Goal: Information Seeking & Learning: Understand process/instructions

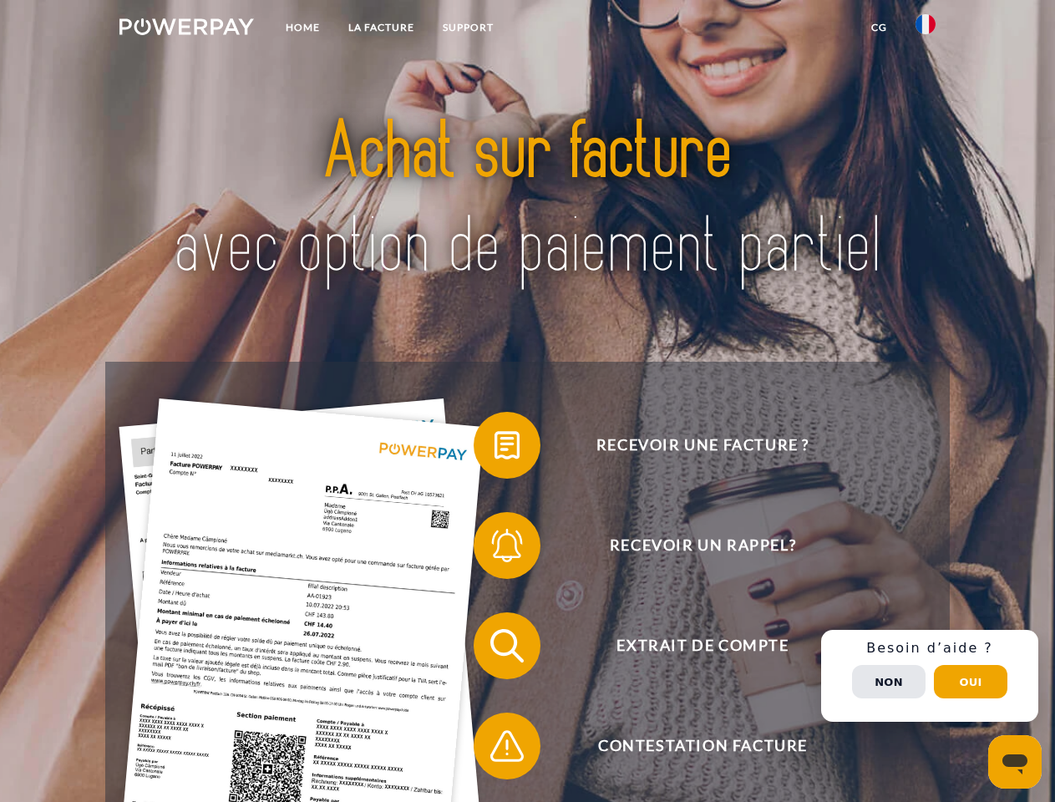
click at [186, 29] on img at bounding box center [186, 26] width 134 height 17
click at [925, 29] on img at bounding box center [925, 24] width 20 height 20
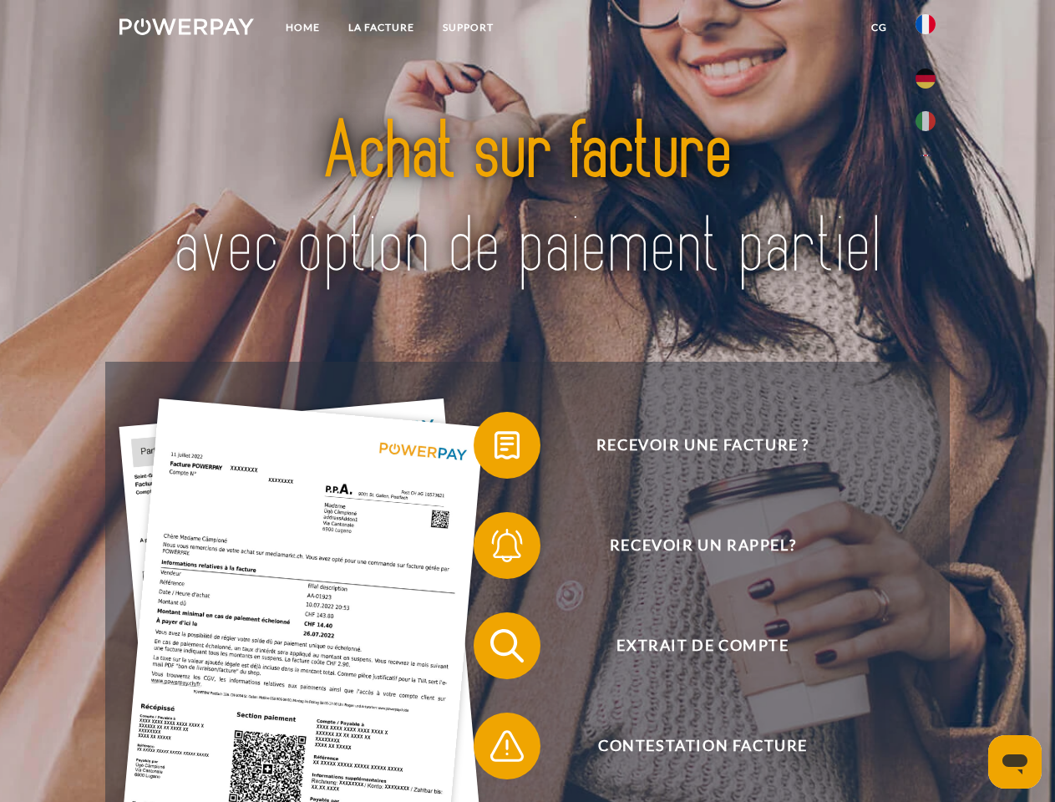
click at [879, 28] on link "CG" at bounding box center [879, 28] width 44 height 30
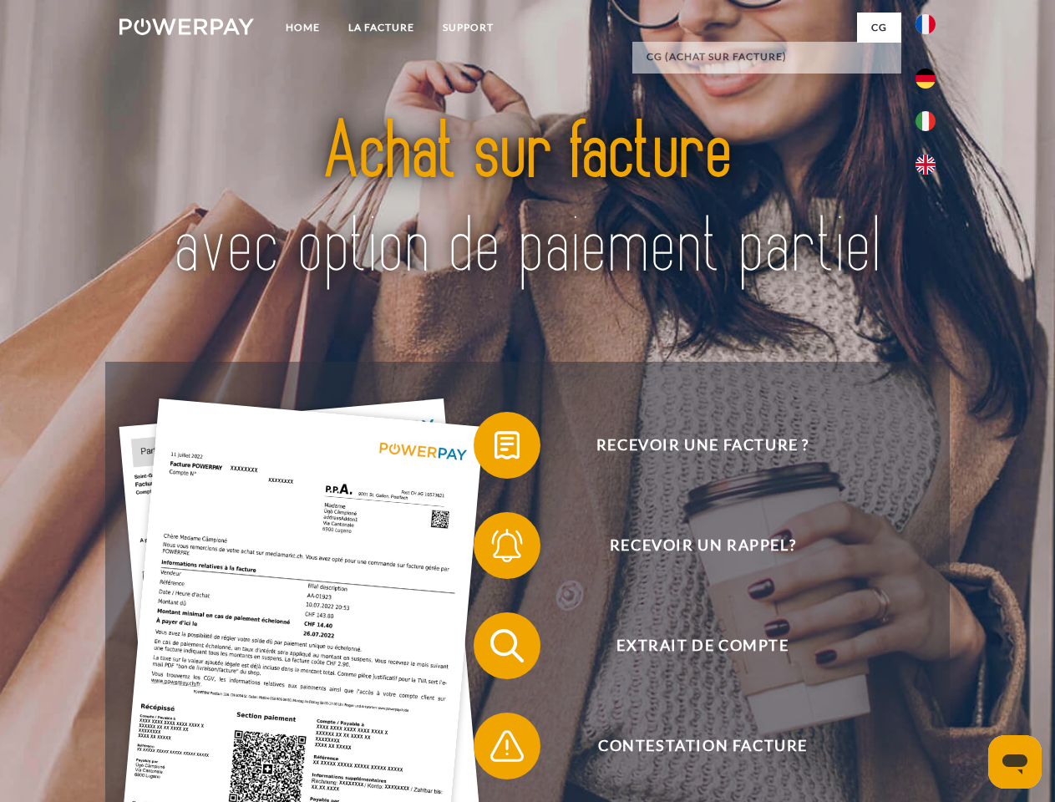
click at [494, 448] on span at bounding box center [482, 445] width 84 height 84
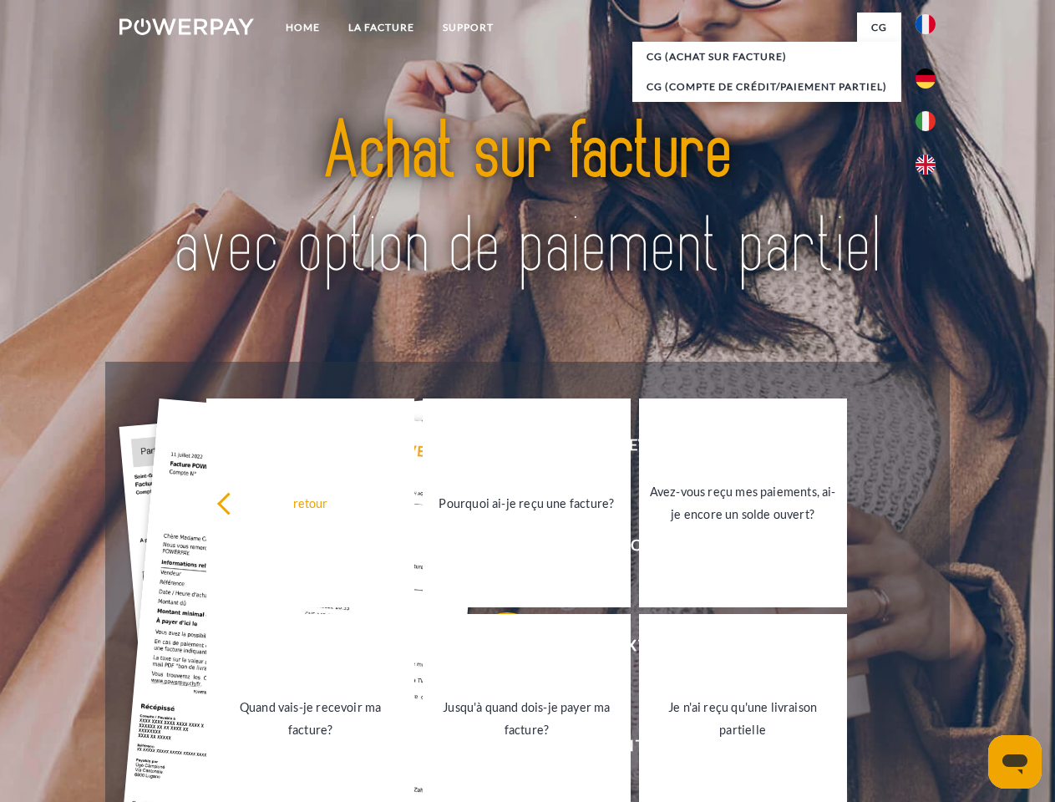
click at [494, 549] on div "retour Pourquoi ai-je reçu une facture? Avez-vous reçu mes paiements, ai-je enc…" at bounding box center [527, 610] width 675 height 431
click at [494, 649] on link "Jusqu'à quand dois-je payer ma facture?" at bounding box center [527, 718] width 208 height 209
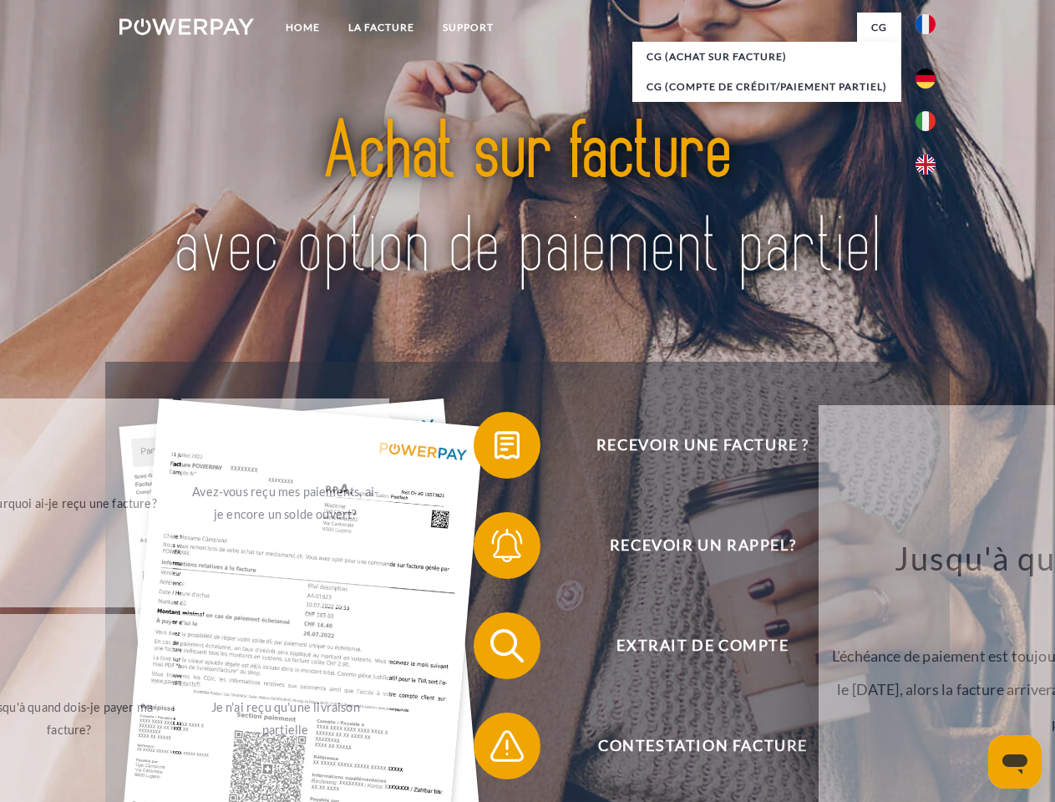
click at [494, 749] on span at bounding box center [482, 746] width 84 height 84
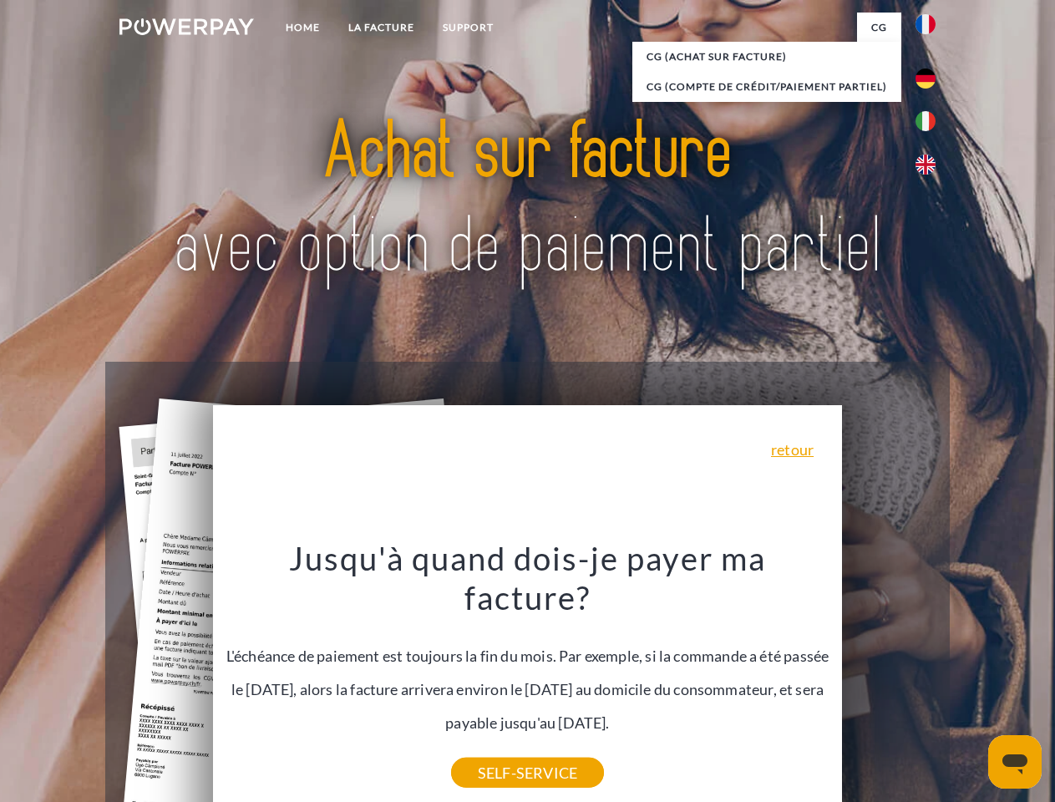
click at [930, 676] on div "Recevoir une facture ? Recevoir un rappel? Extrait de compte retour" at bounding box center [526, 696] width 843 height 668
click at [889, 679] on span "Extrait de compte" at bounding box center [702, 645] width 409 height 67
click at [970, 681] on header "Home LA FACTURE Support" at bounding box center [527, 576] width 1055 height 1153
